Goal: Task Accomplishment & Management: Use online tool/utility

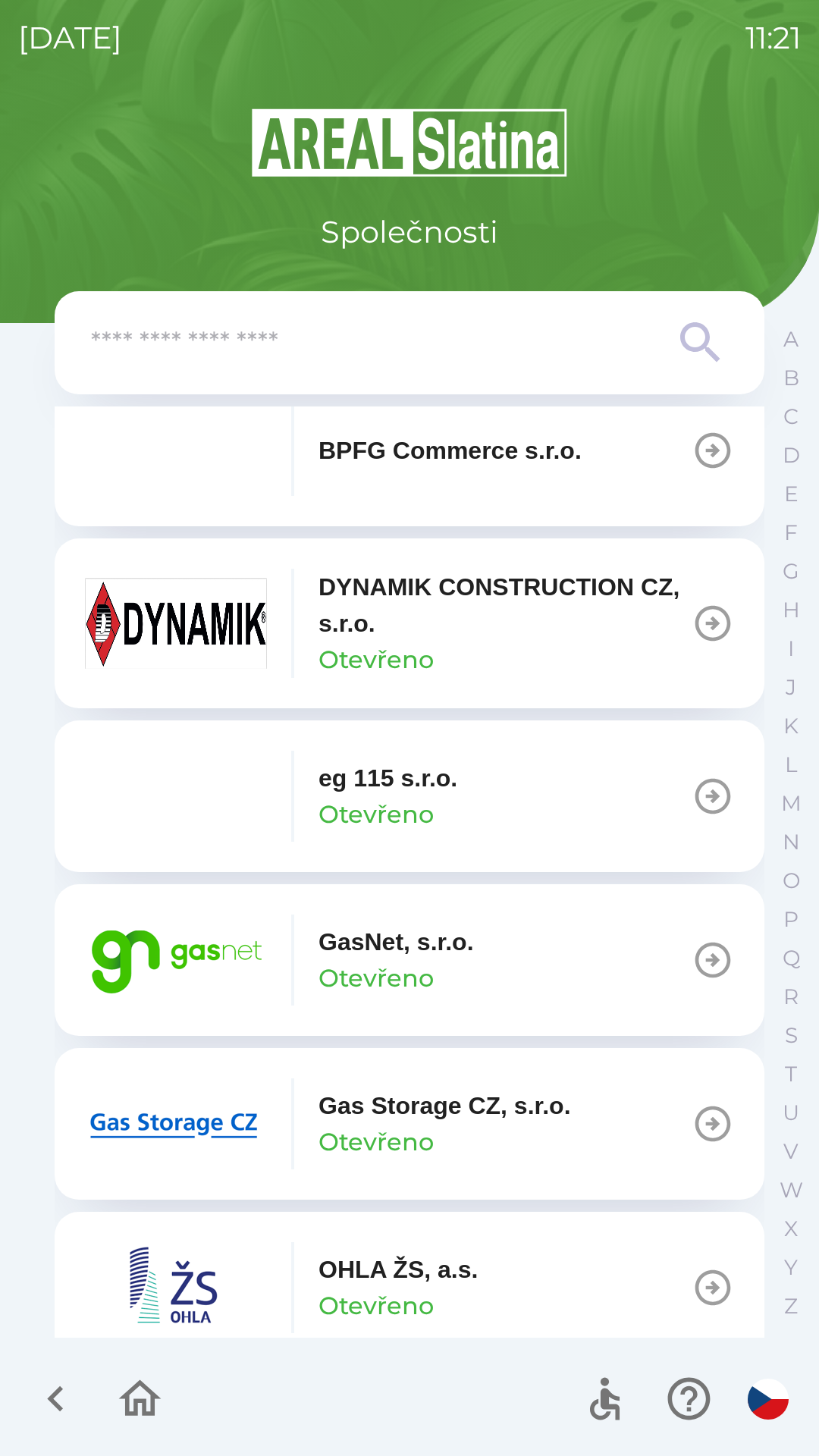
scroll to position [730, 0]
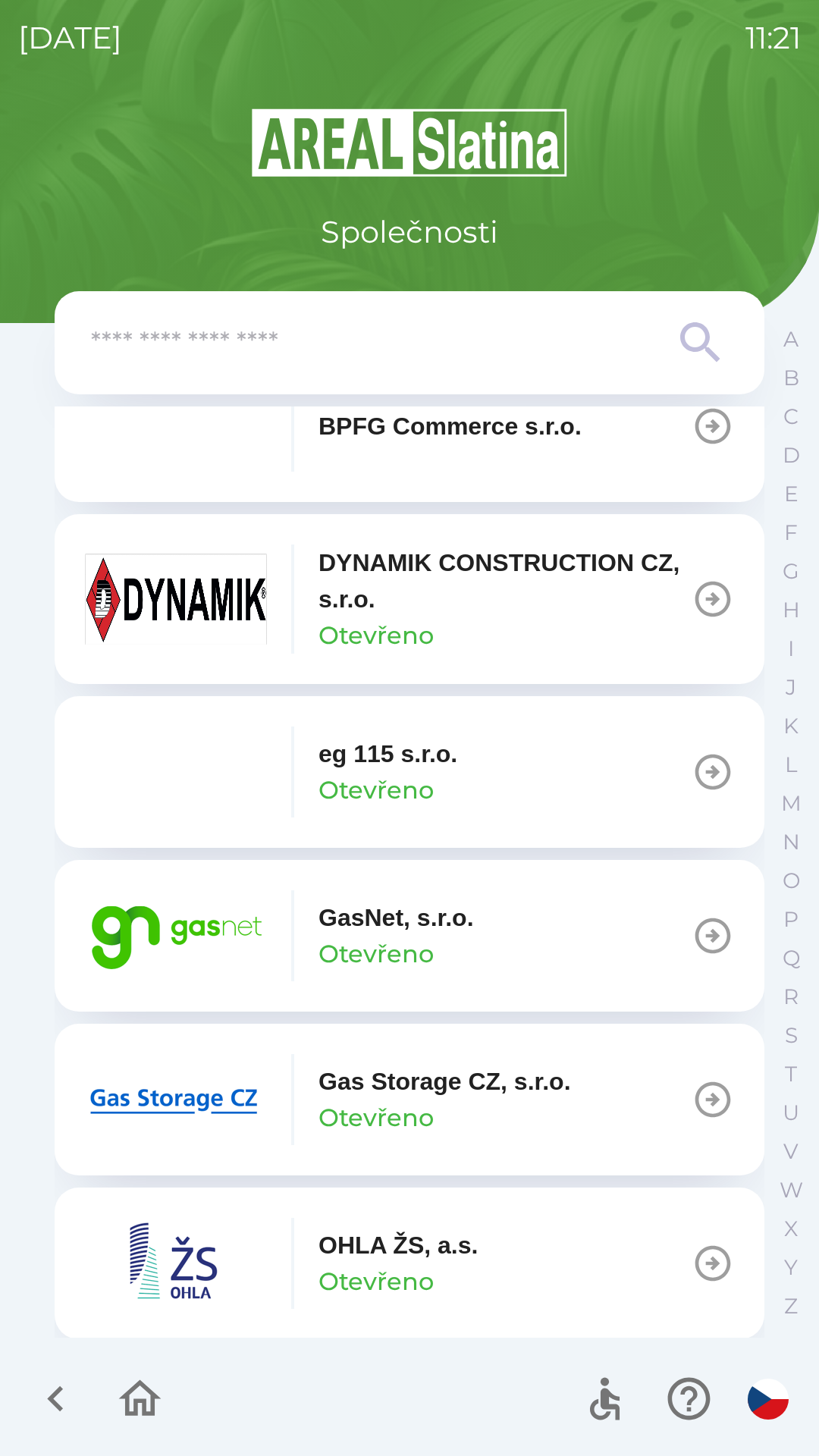
click at [417, 1111] on p "Otevřeno" at bounding box center [376, 1118] width 115 height 36
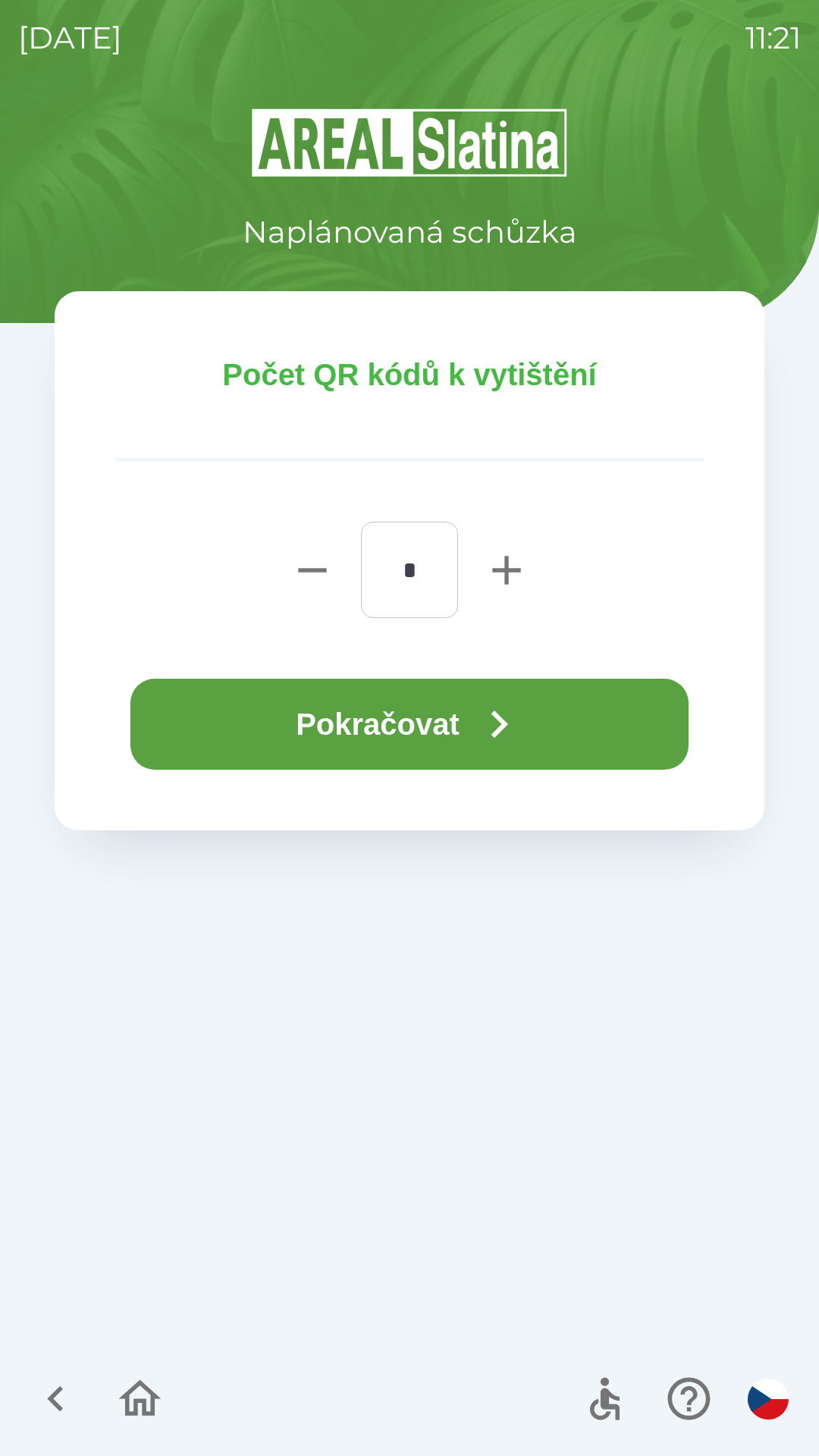
click at [428, 726] on button "Pokračovat" at bounding box center [410, 724] width 558 height 91
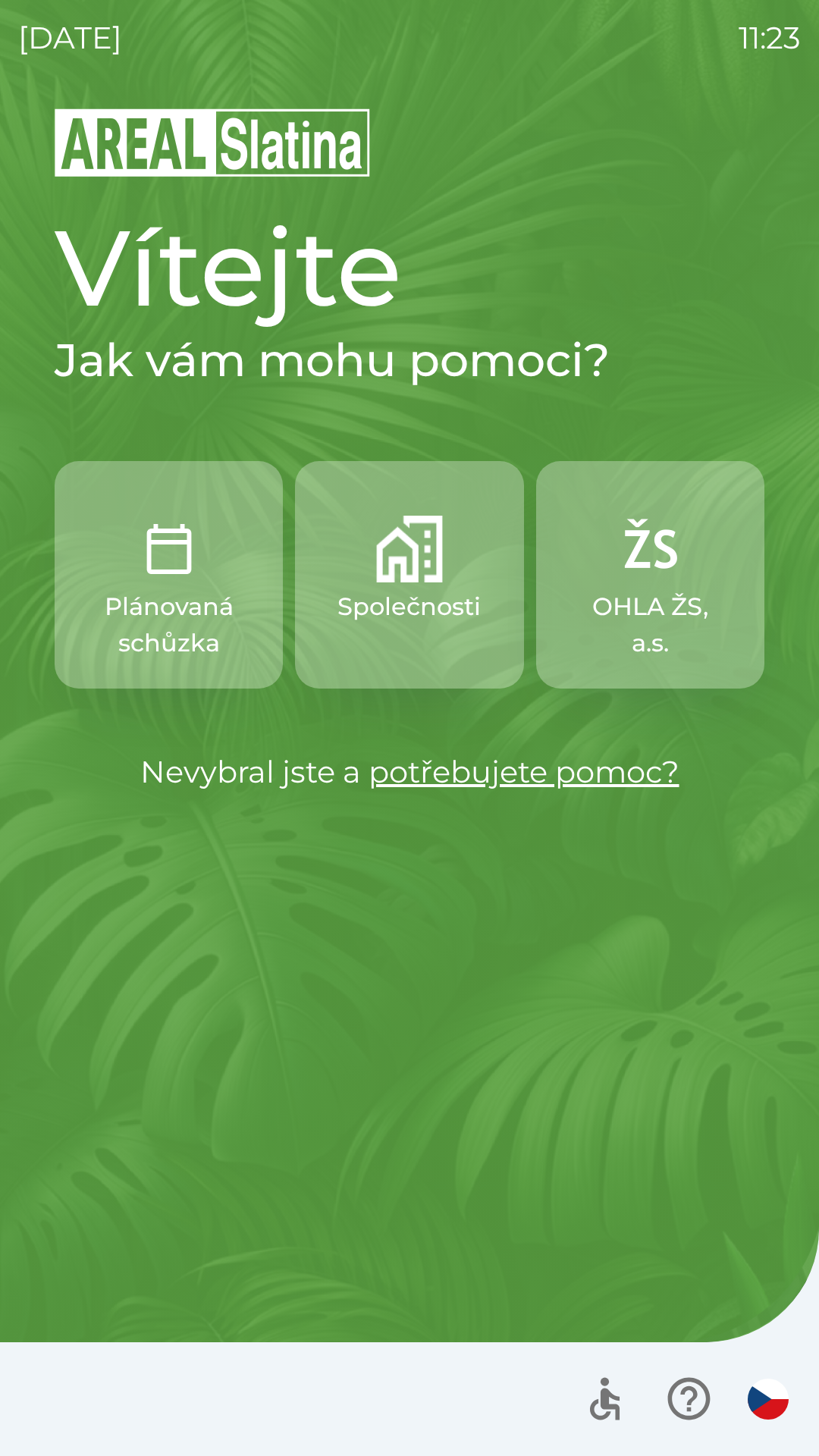
click at [387, 635] on button "Společnosti" at bounding box center [409, 574] width 228 height 228
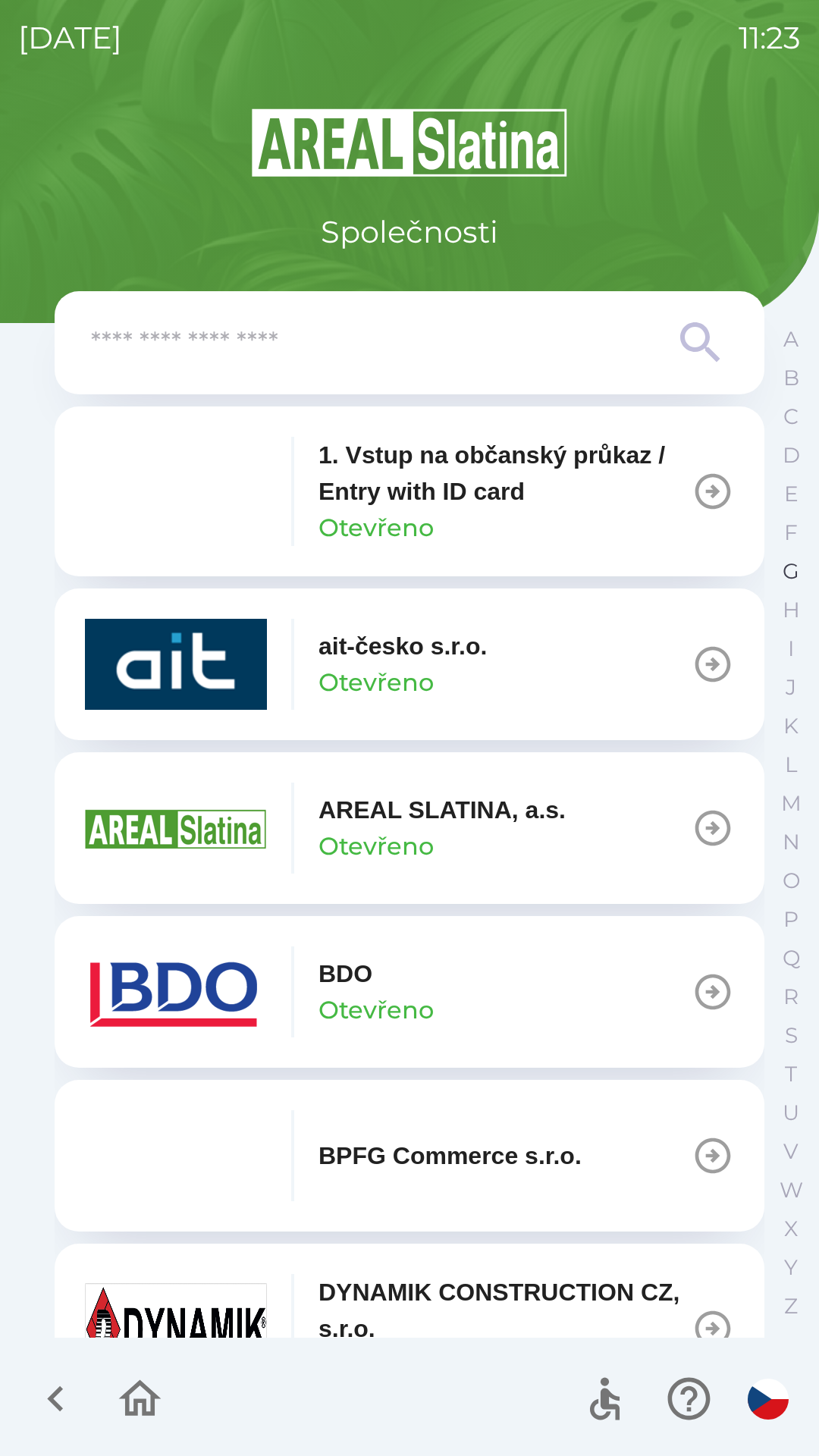
click at [789, 574] on p "G" at bounding box center [790, 571] width 17 height 27
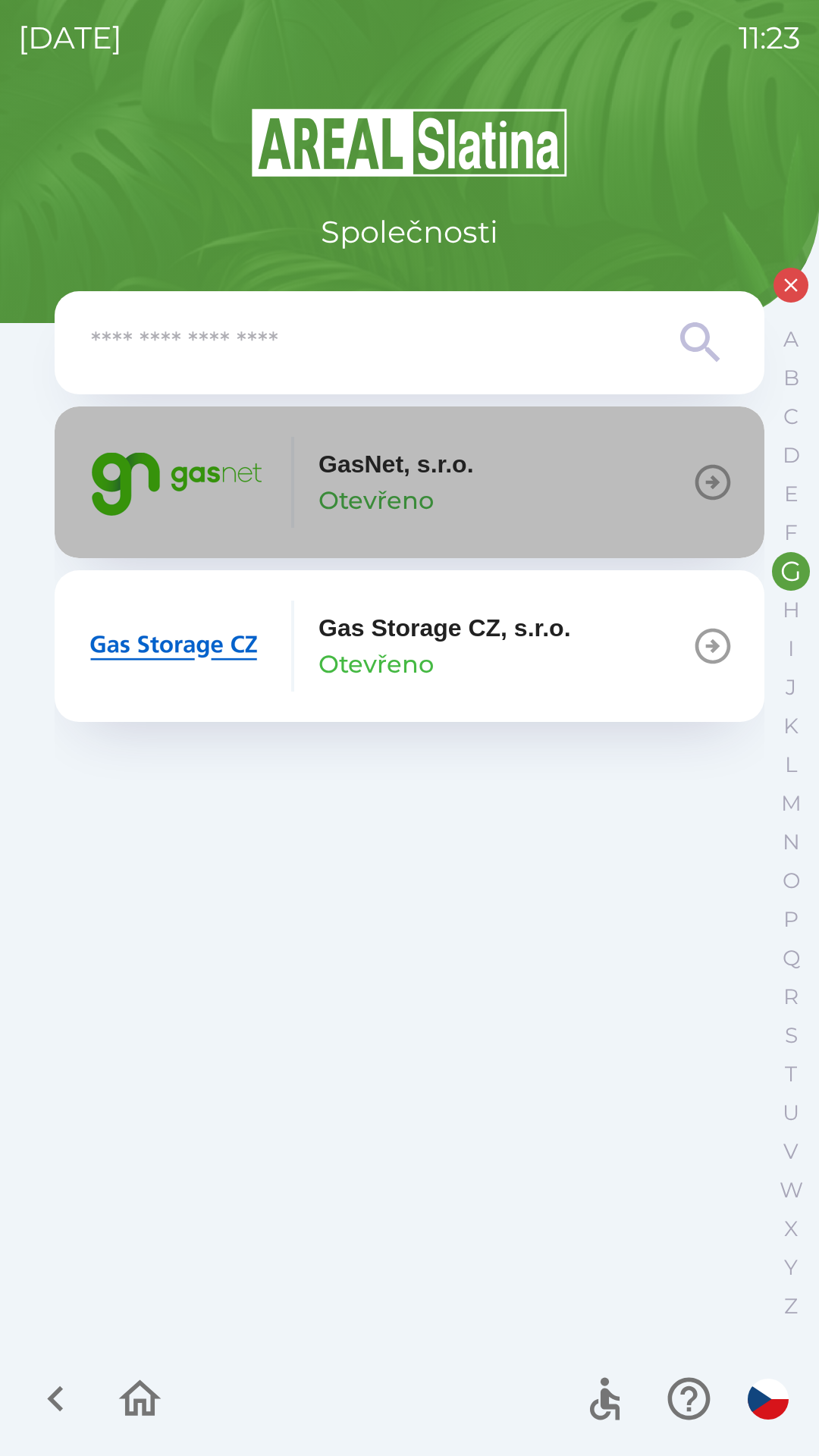
click at [522, 496] on button "GasNet, s.r.o. Otevřeno" at bounding box center [409, 482] width 710 height 152
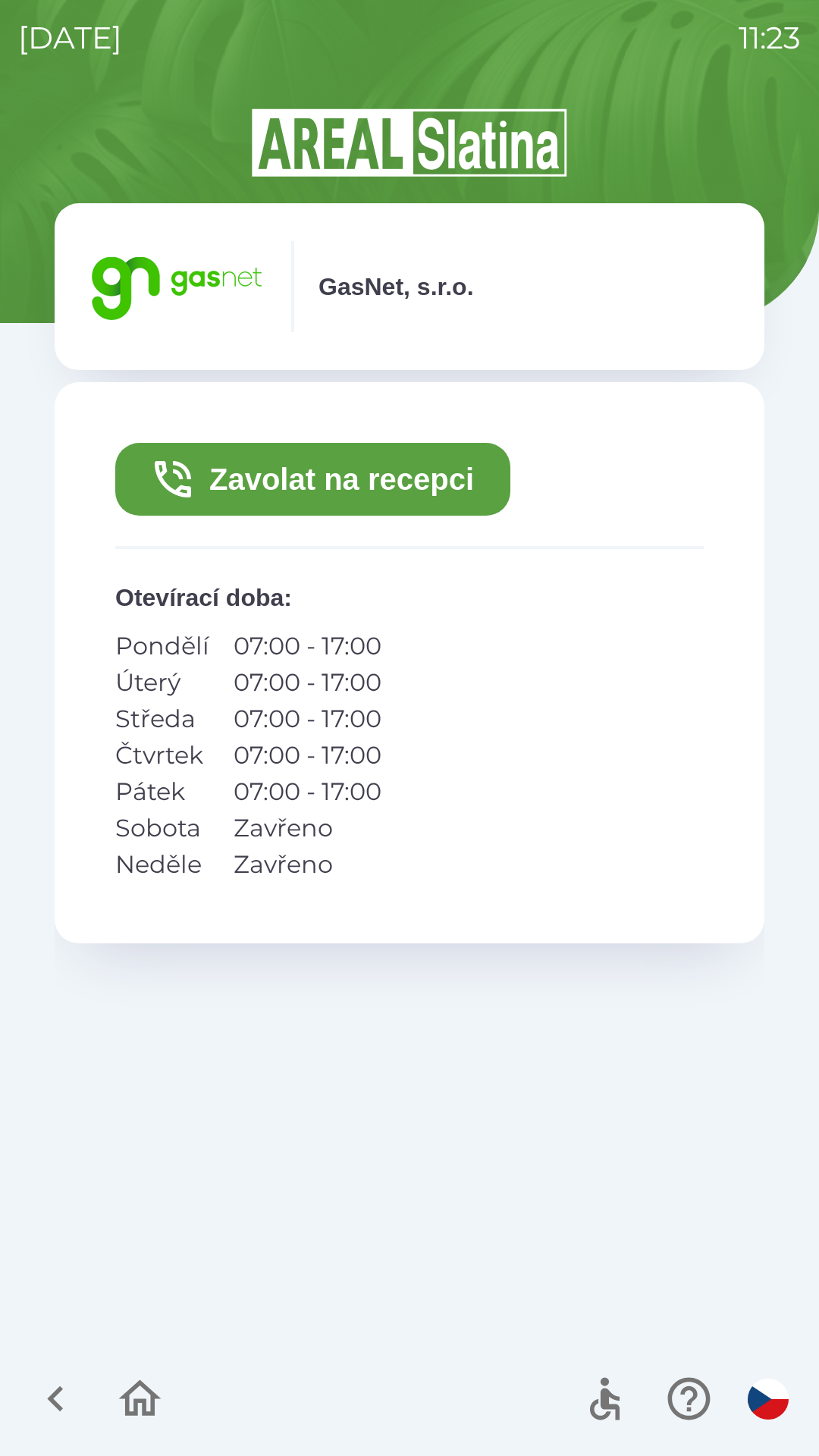
click at [249, 492] on button "Zavolat na recepci" at bounding box center [312, 479] width 395 height 72
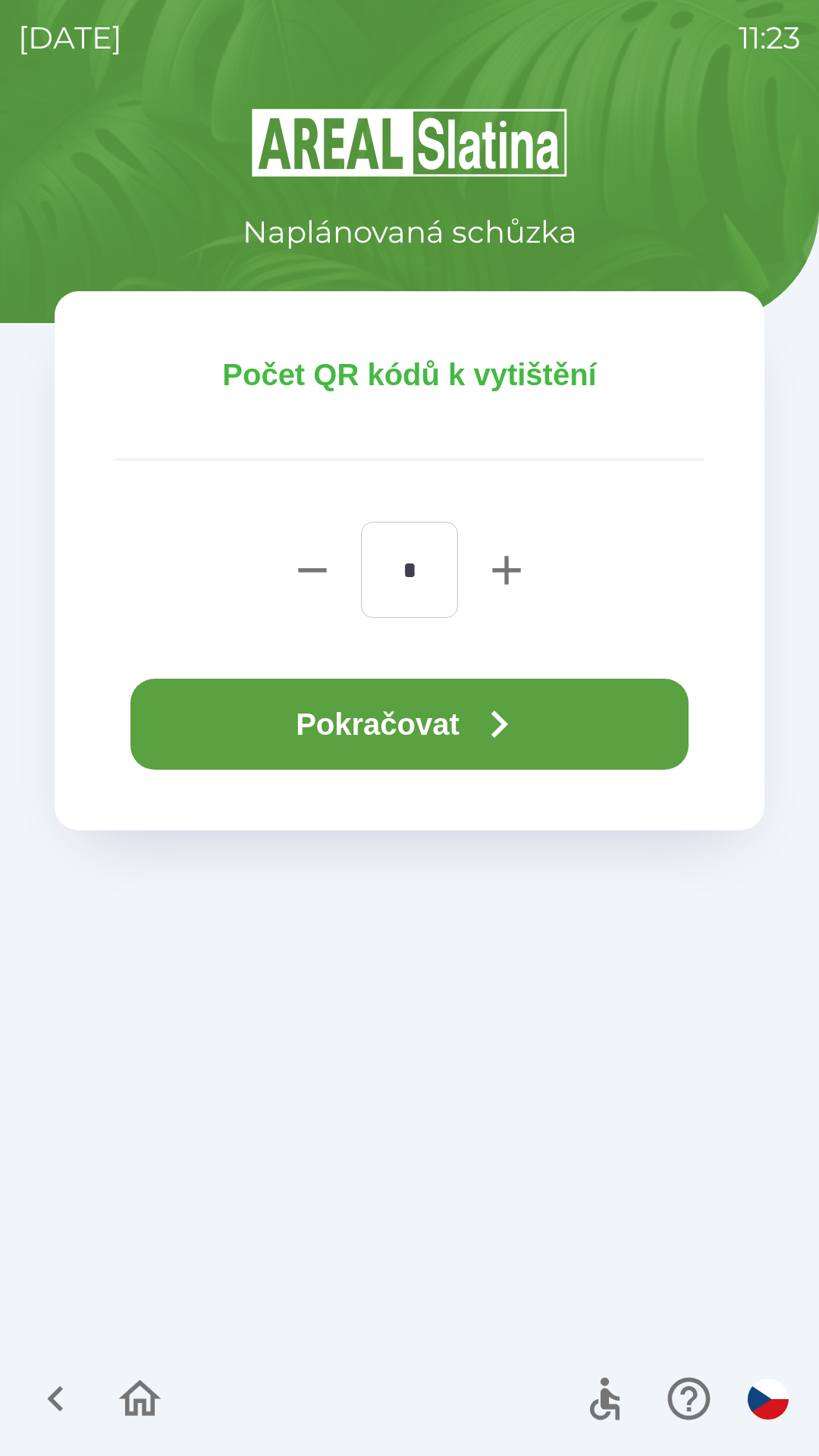
click at [399, 712] on button "Pokračovat" at bounding box center [410, 724] width 558 height 91
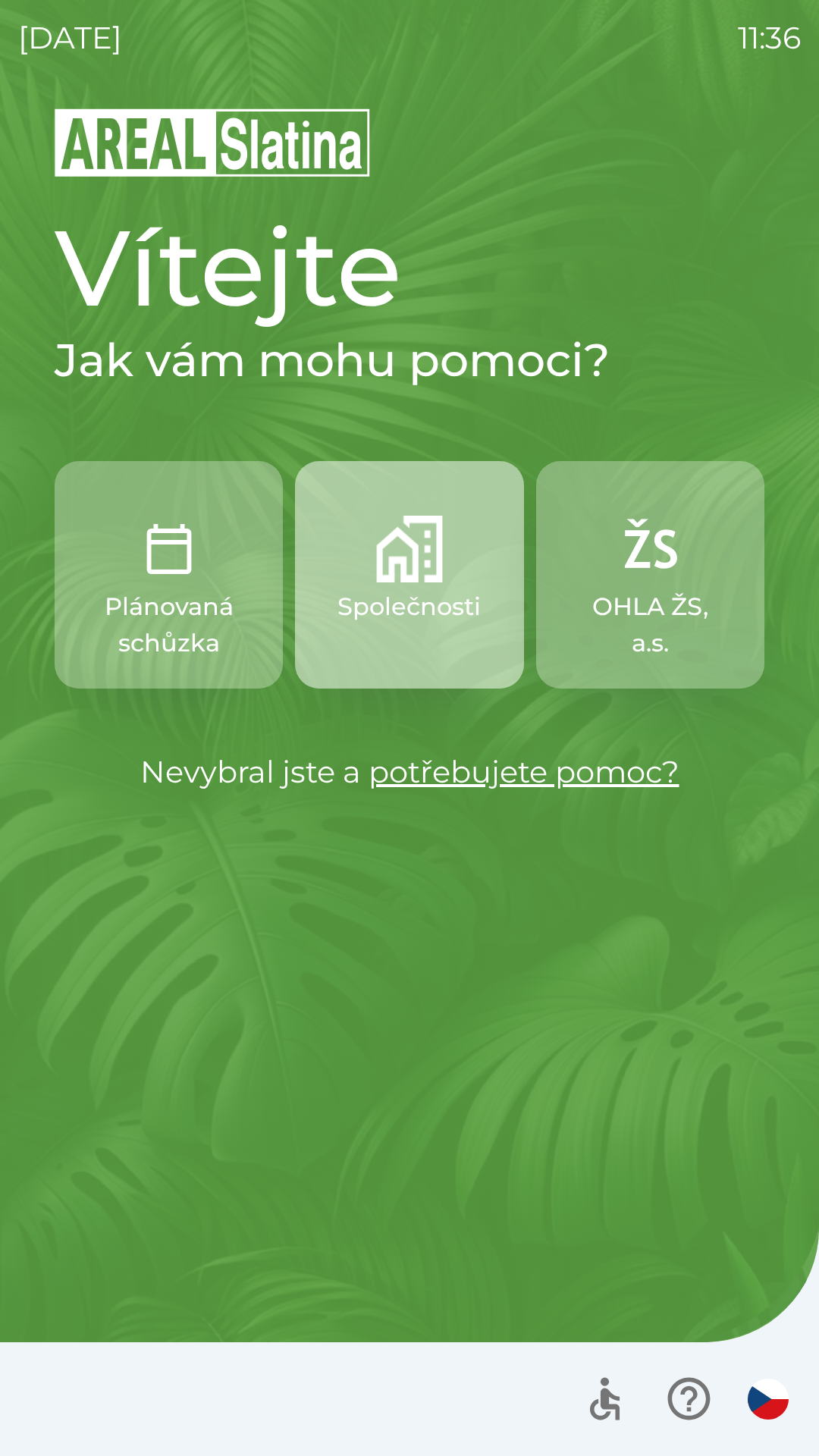
click at [410, 589] on p "Společnosti" at bounding box center [409, 607] width 143 height 36
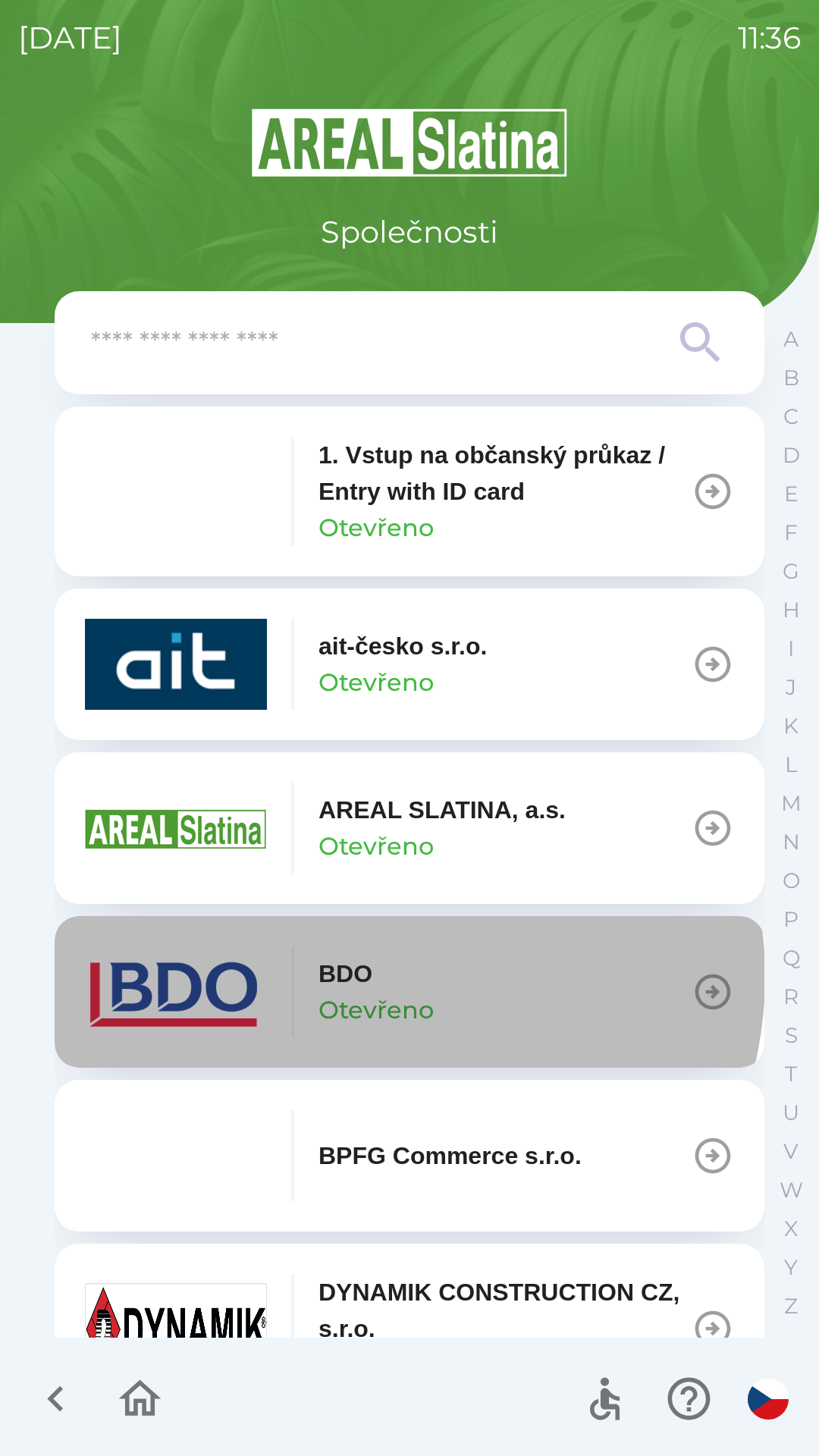
click at [382, 977] on div "BDO Otevřeno" at bounding box center [376, 992] width 115 height 72
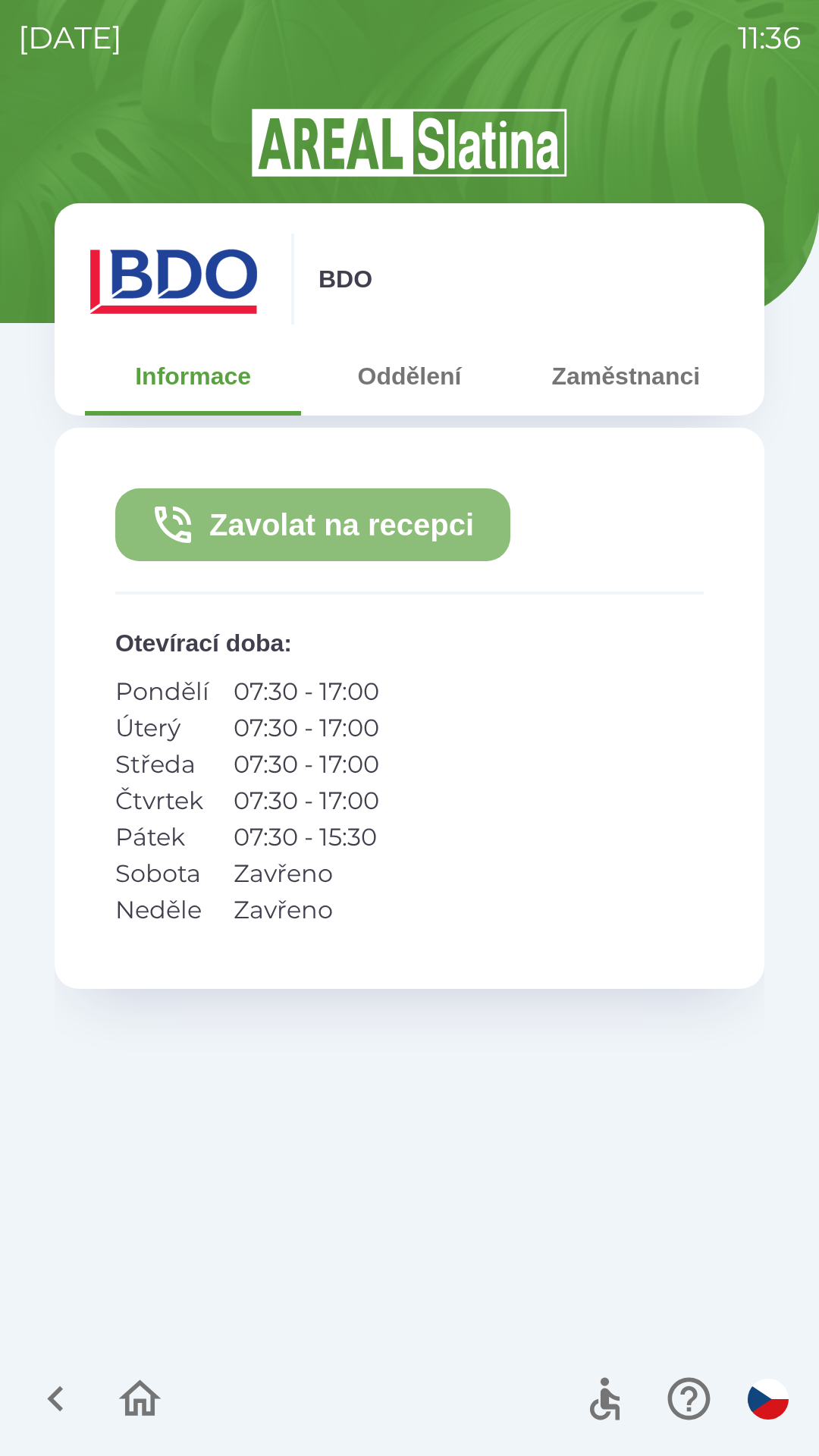
click at [398, 526] on button "Zavolat na recepci" at bounding box center [312, 525] width 395 height 72
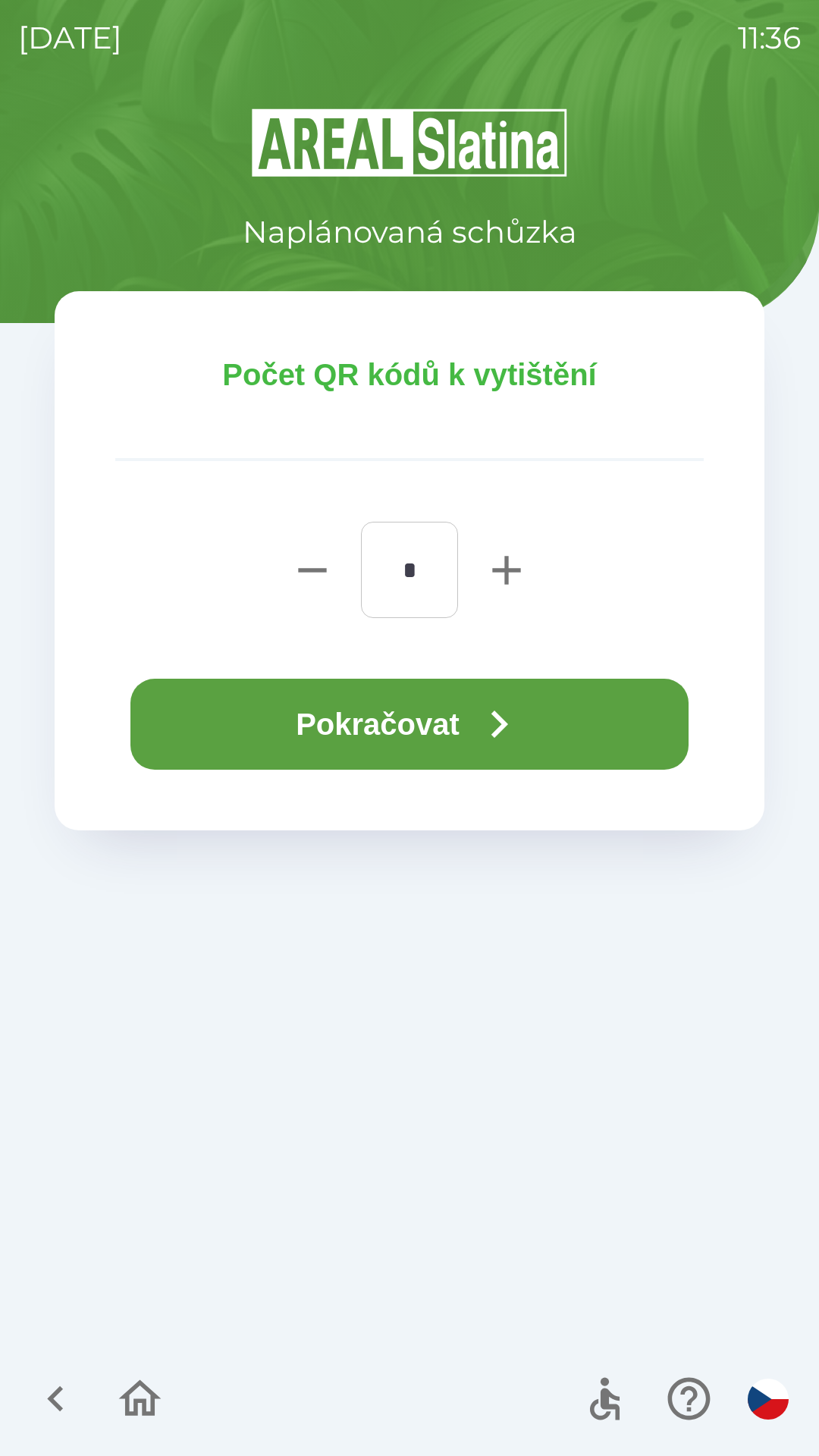
click at [439, 741] on button "Pokračovat" at bounding box center [410, 724] width 558 height 91
